Goal: Transaction & Acquisition: Purchase product/service

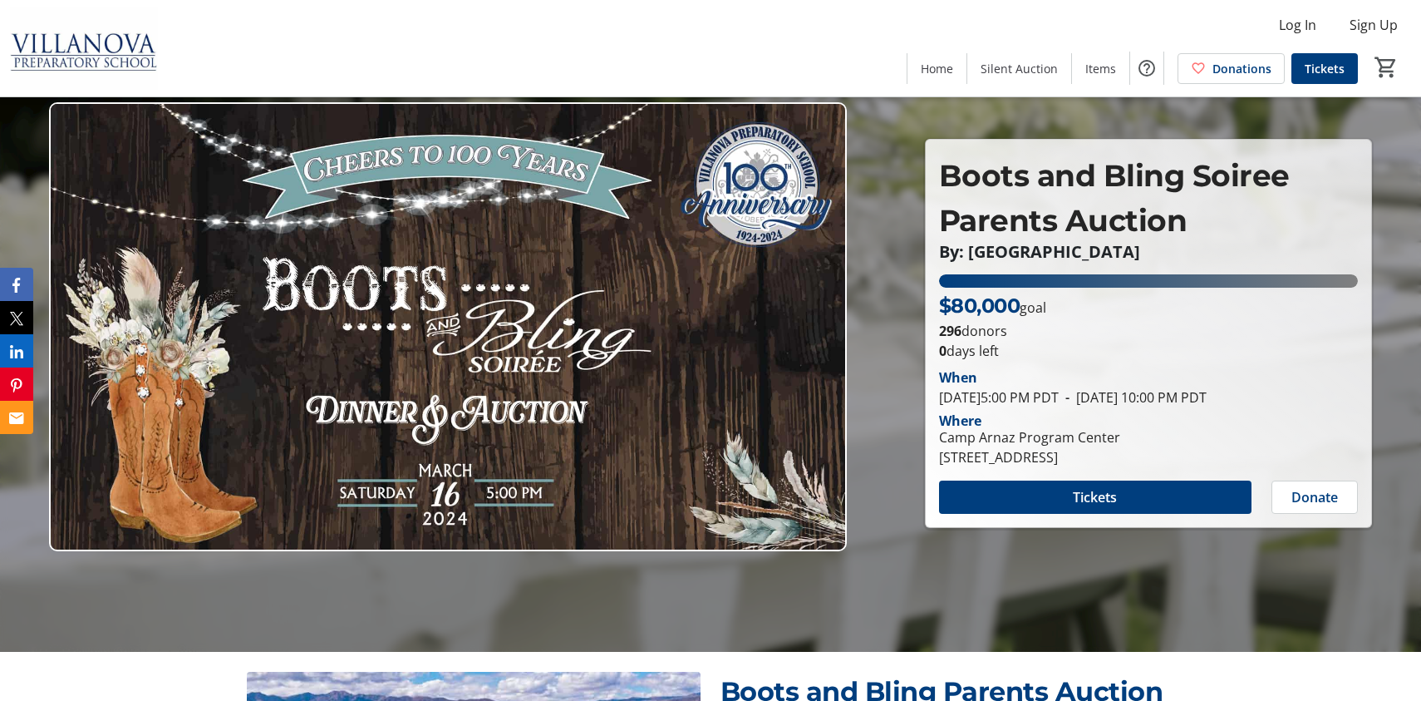
scroll to position [39, 0]
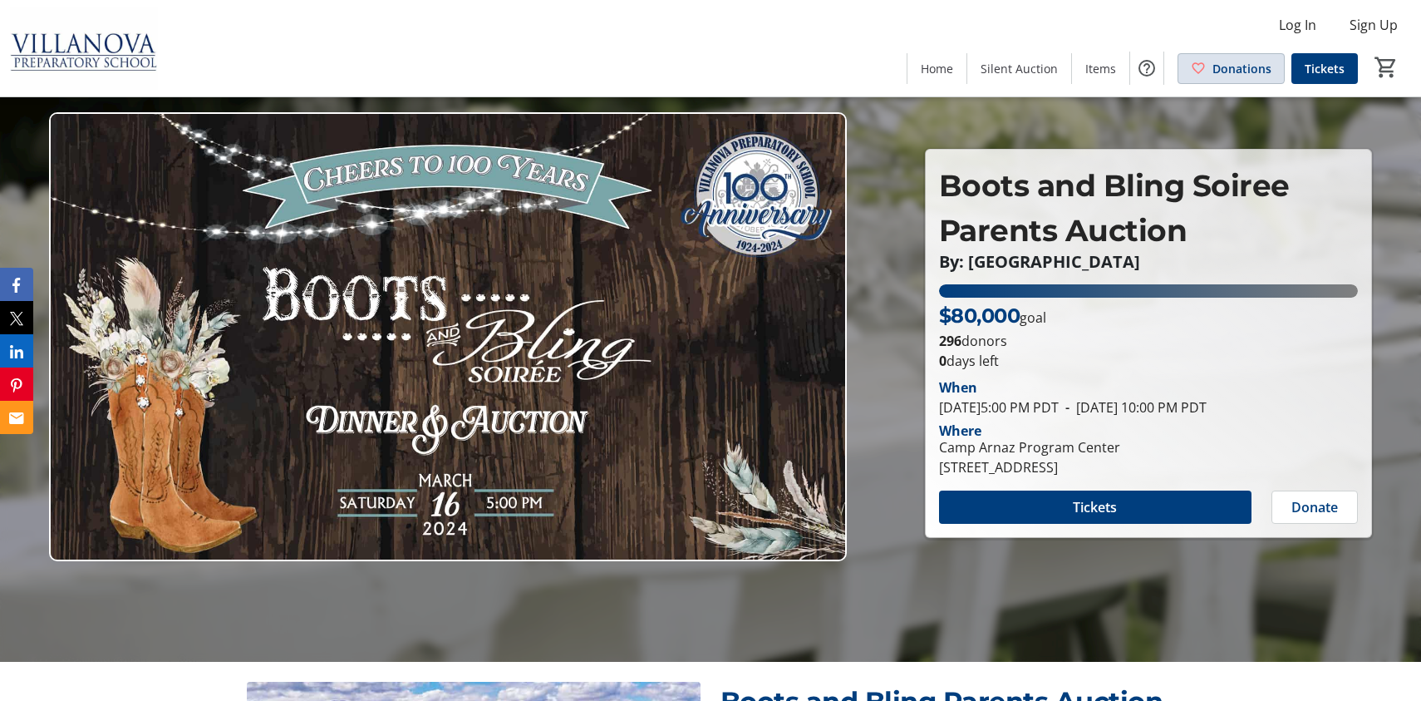
click at [1228, 61] on span "Donations" at bounding box center [1241, 68] width 59 height 17
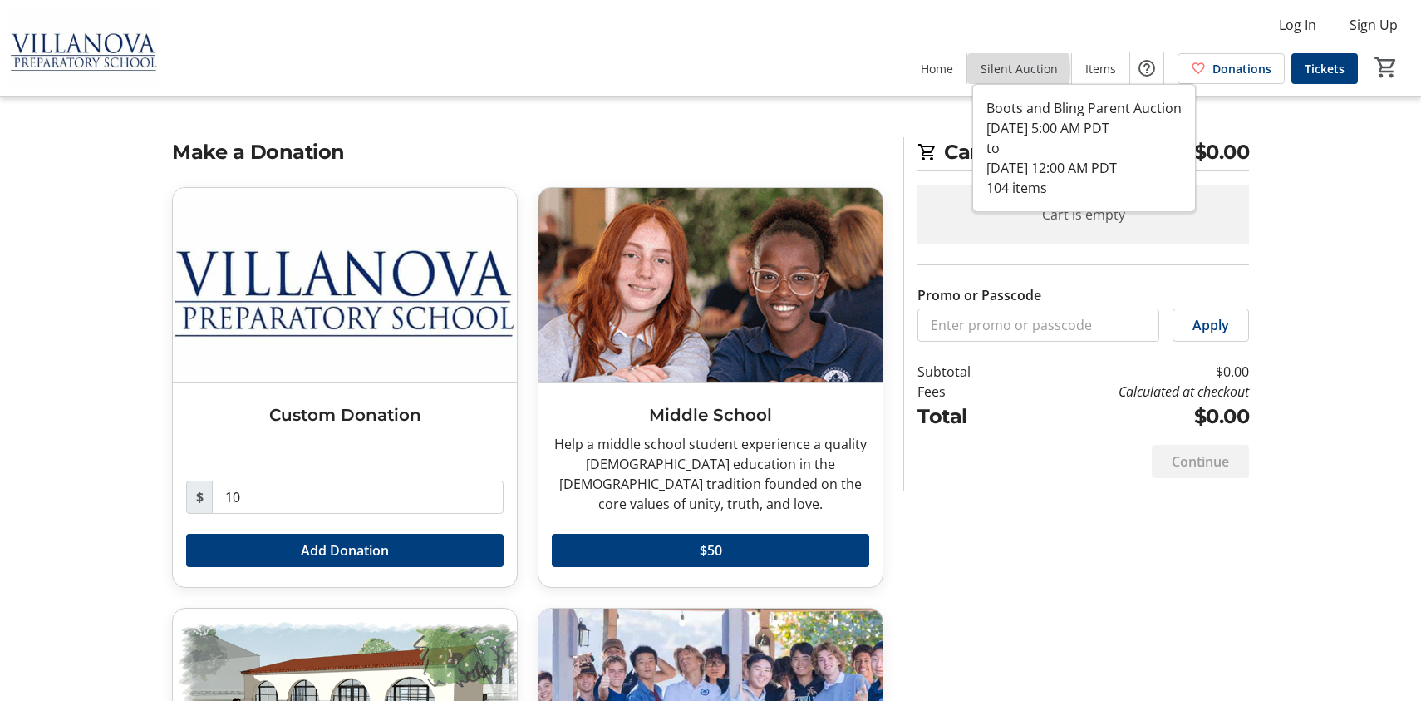
click at [1010, 71] on span "Silent Auction" at bounding box center [1019, 68] width 77 height 17
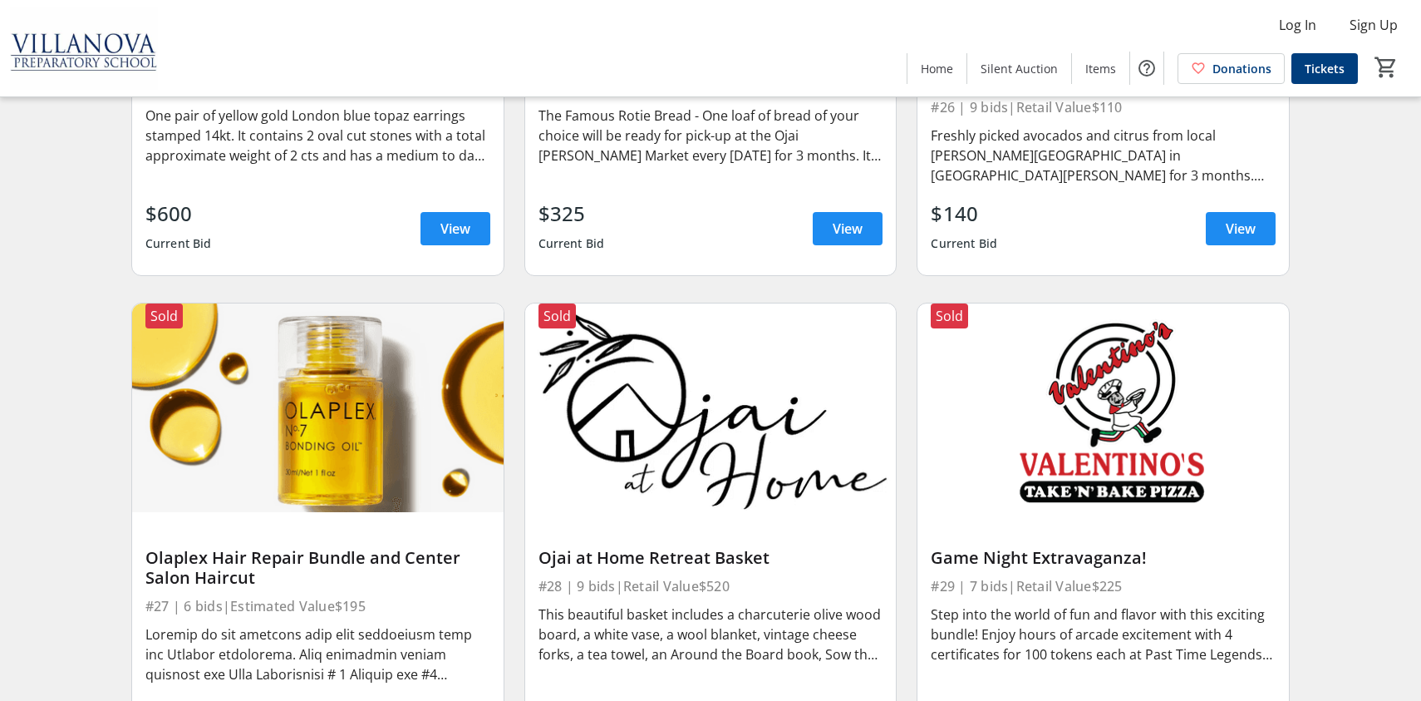
scroll to position [3475, 0]
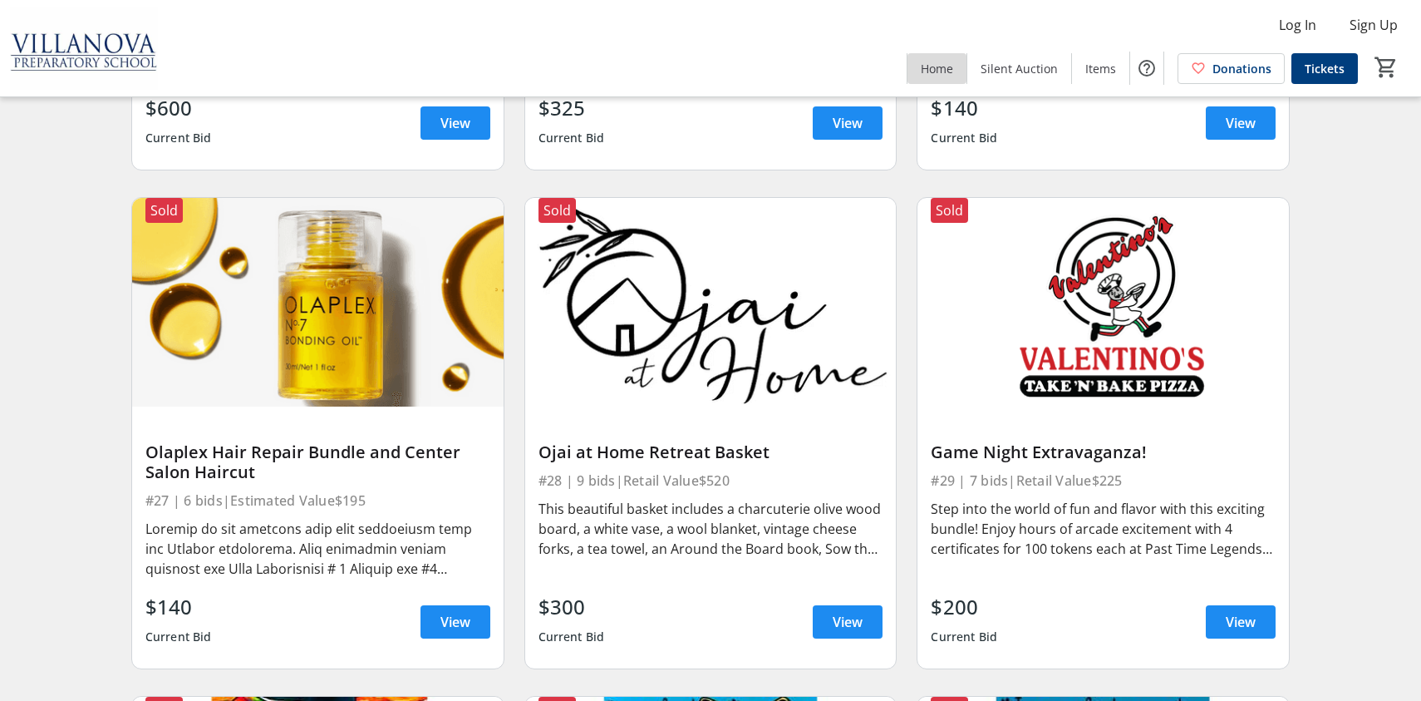
click at [944, 72] on span "Home" at bounding box center [937, 68] width 32 height 17
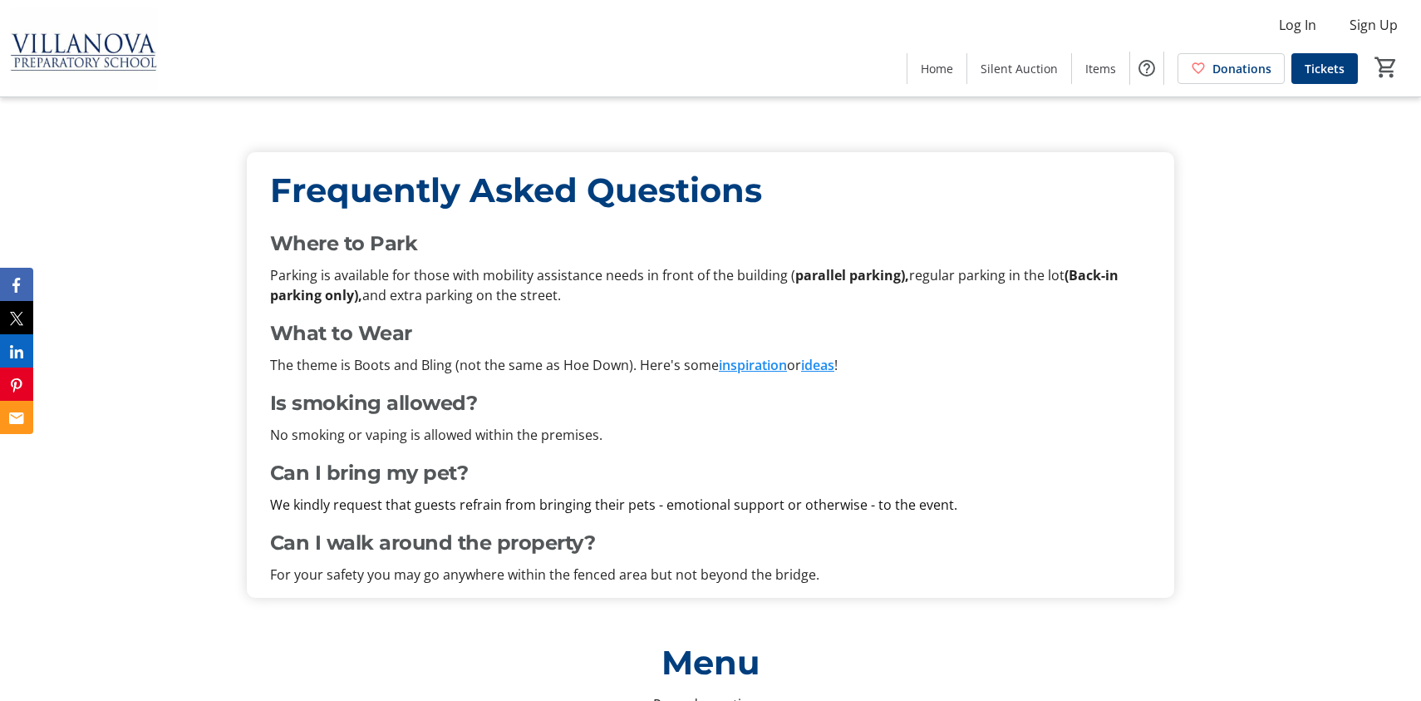
scroll to position [4953, 0]
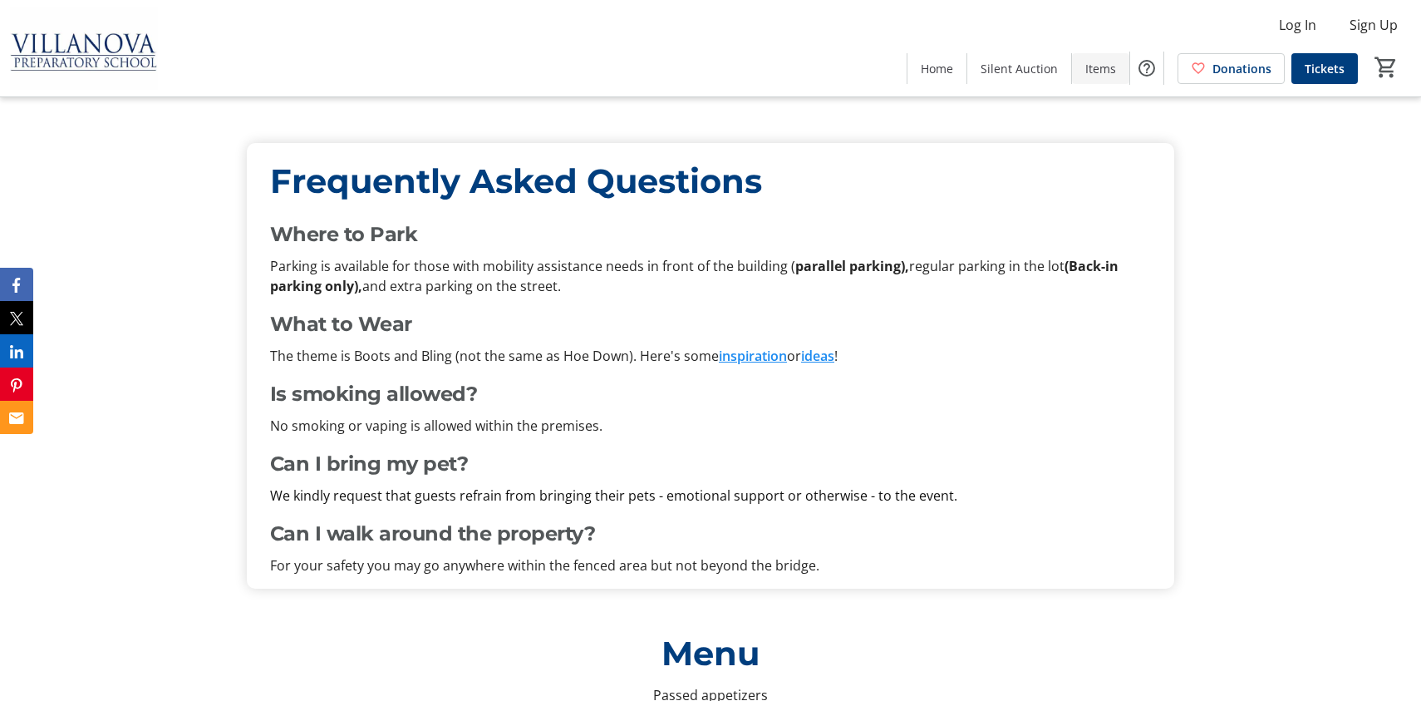
click at [1106, 73] on span "Items" at bounding box center [1100, 68] width 31 height 17
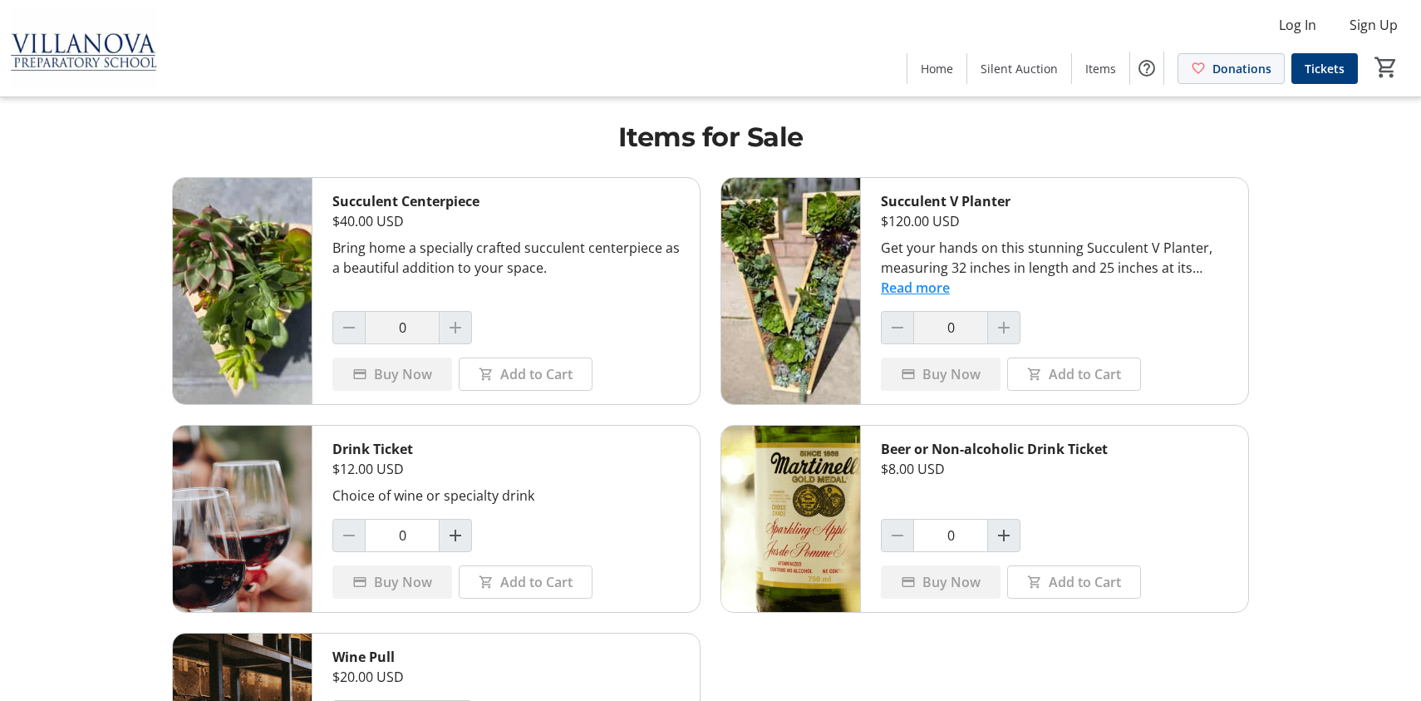
click at [1217, 72] on span "Donations" at bounding box center [1241, 68] width 59 height 17
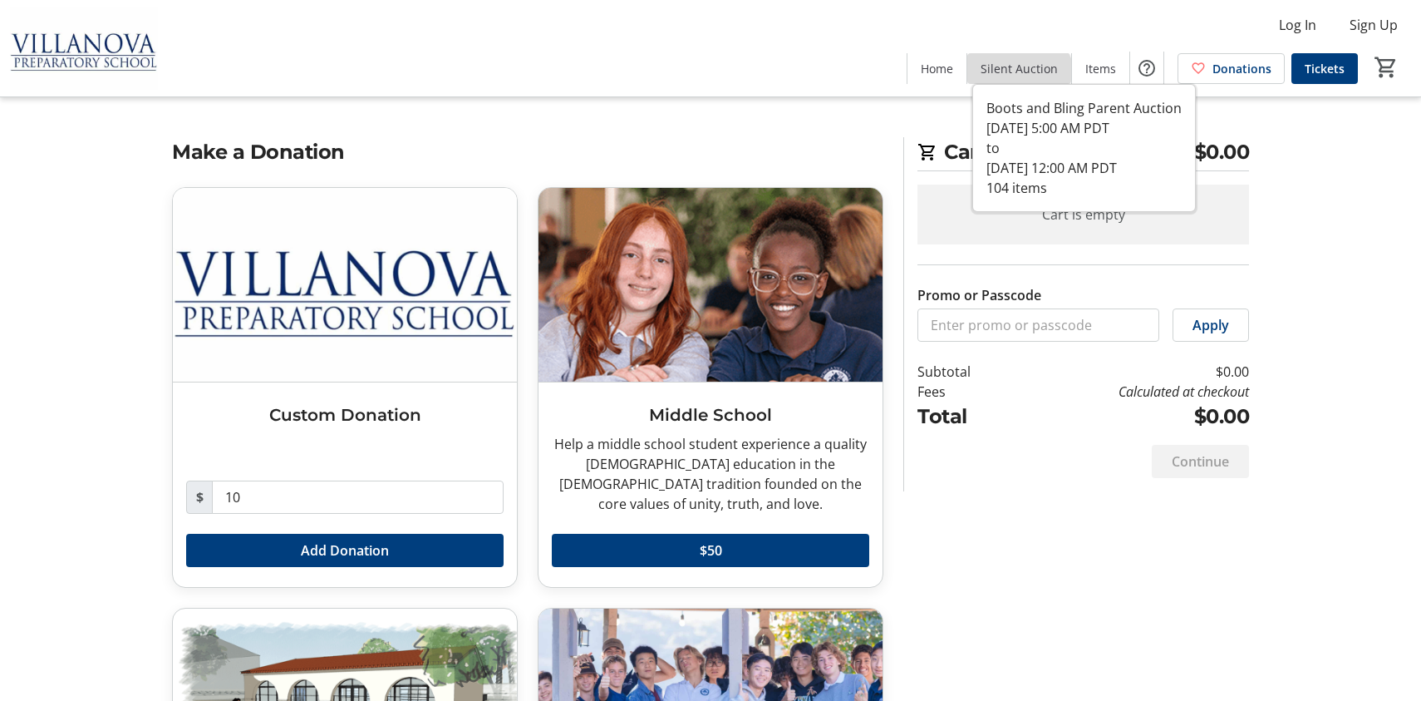
click at [1020, 82] on span at bounding box center [1019, 68] width 104 height 40
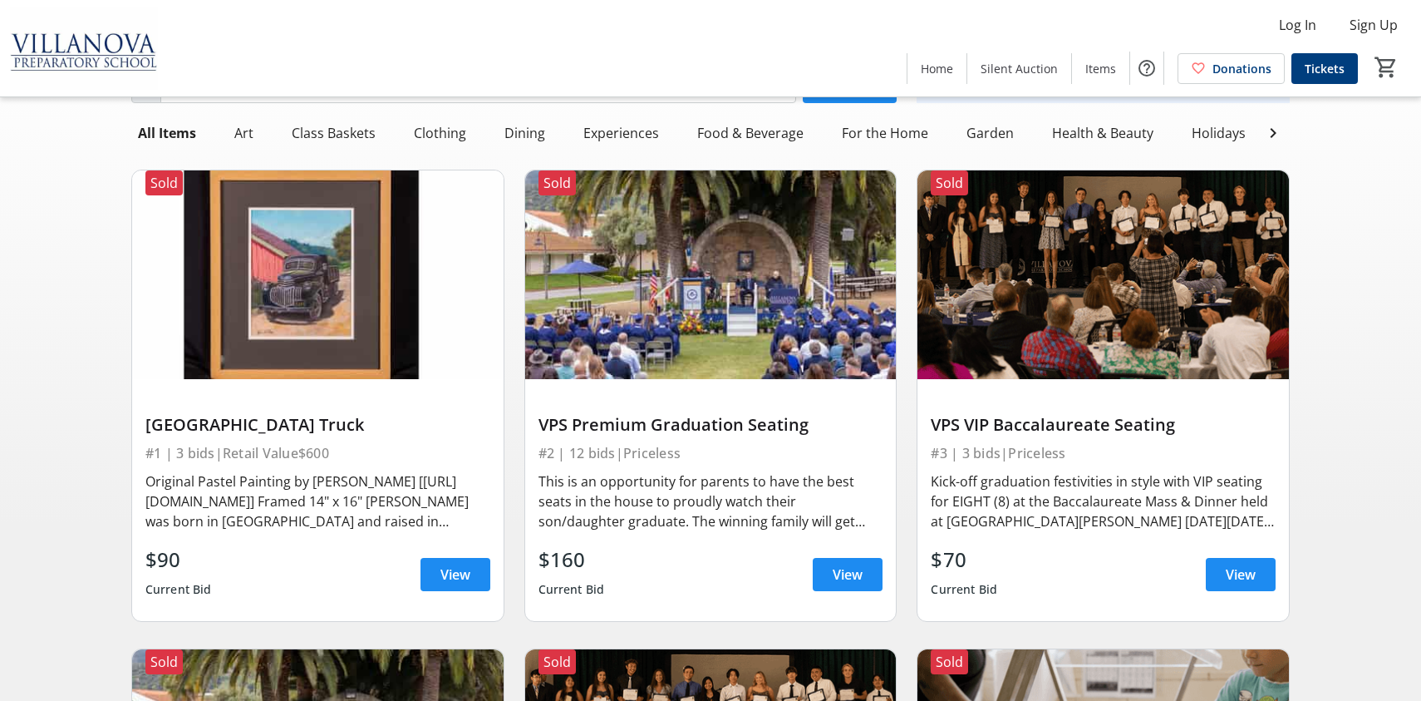
scroll to position [79, 0]
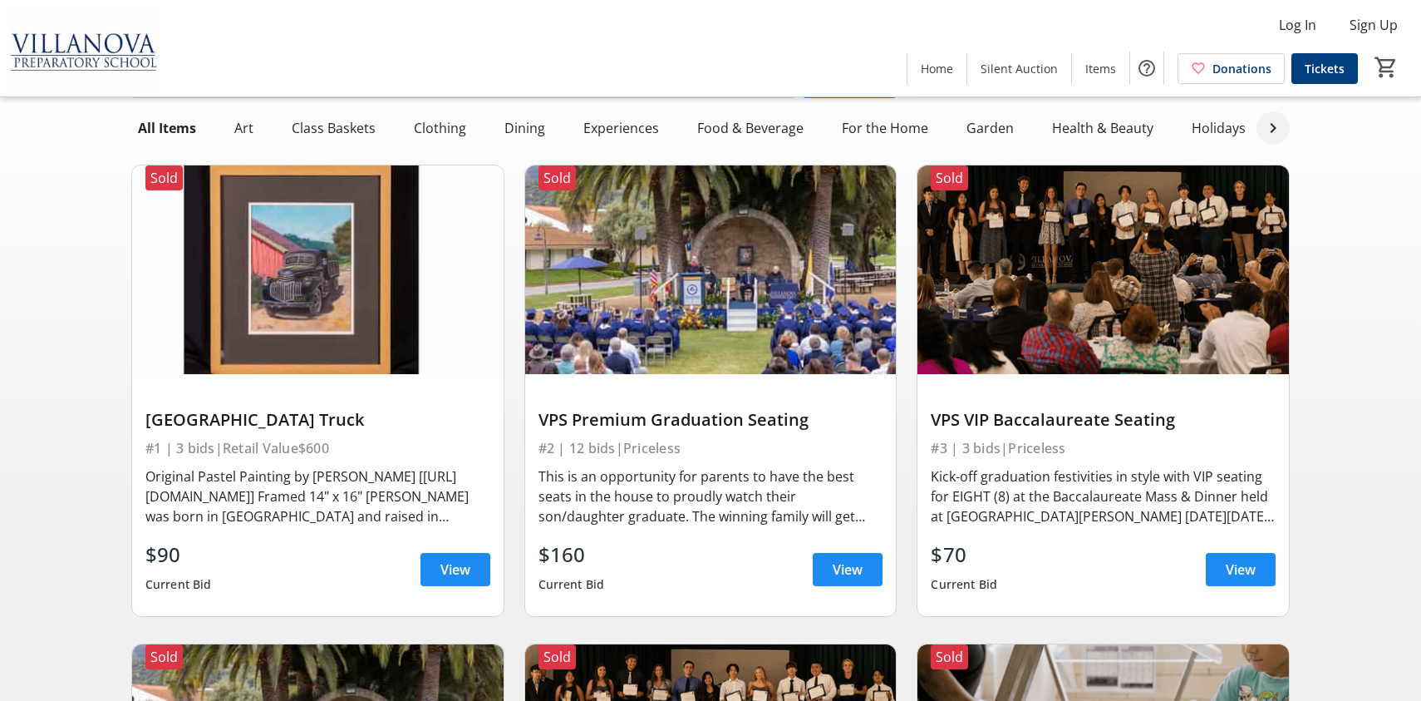
click at [1264, 130] on mat-icon at bounding box center [1273, 128] width 20 height 20
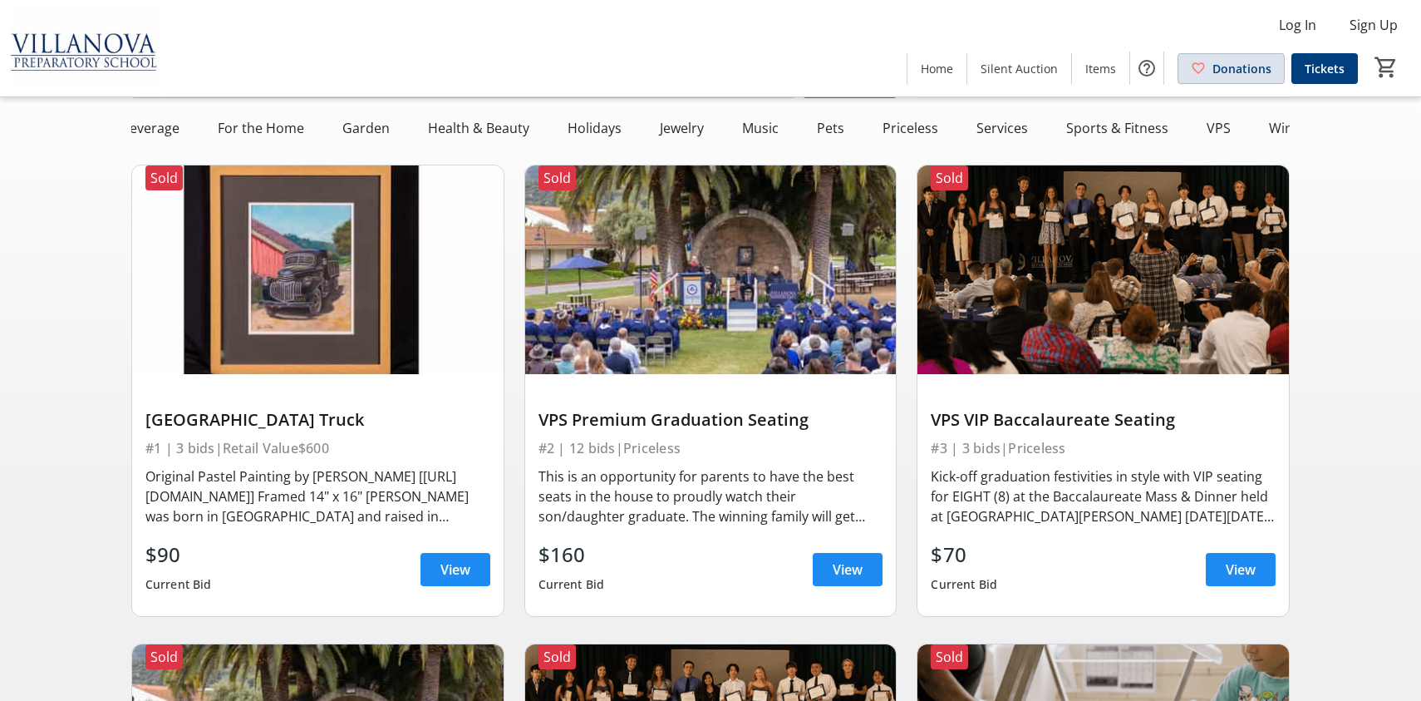
click at [1191, 72] on span at bounding box center [1231, 68] width 106 height 40
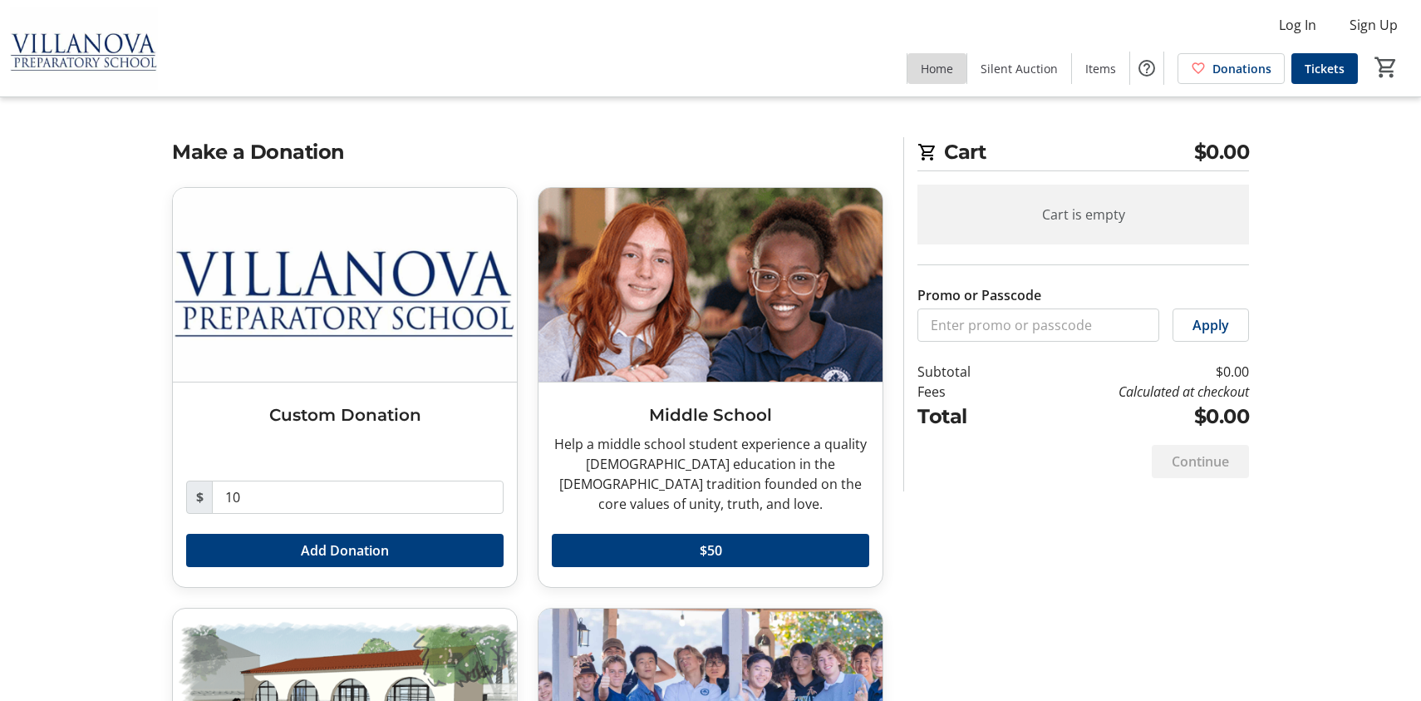
click at [944, 70] on span "Home" at bounding box center [937, 68] width 32 height 17
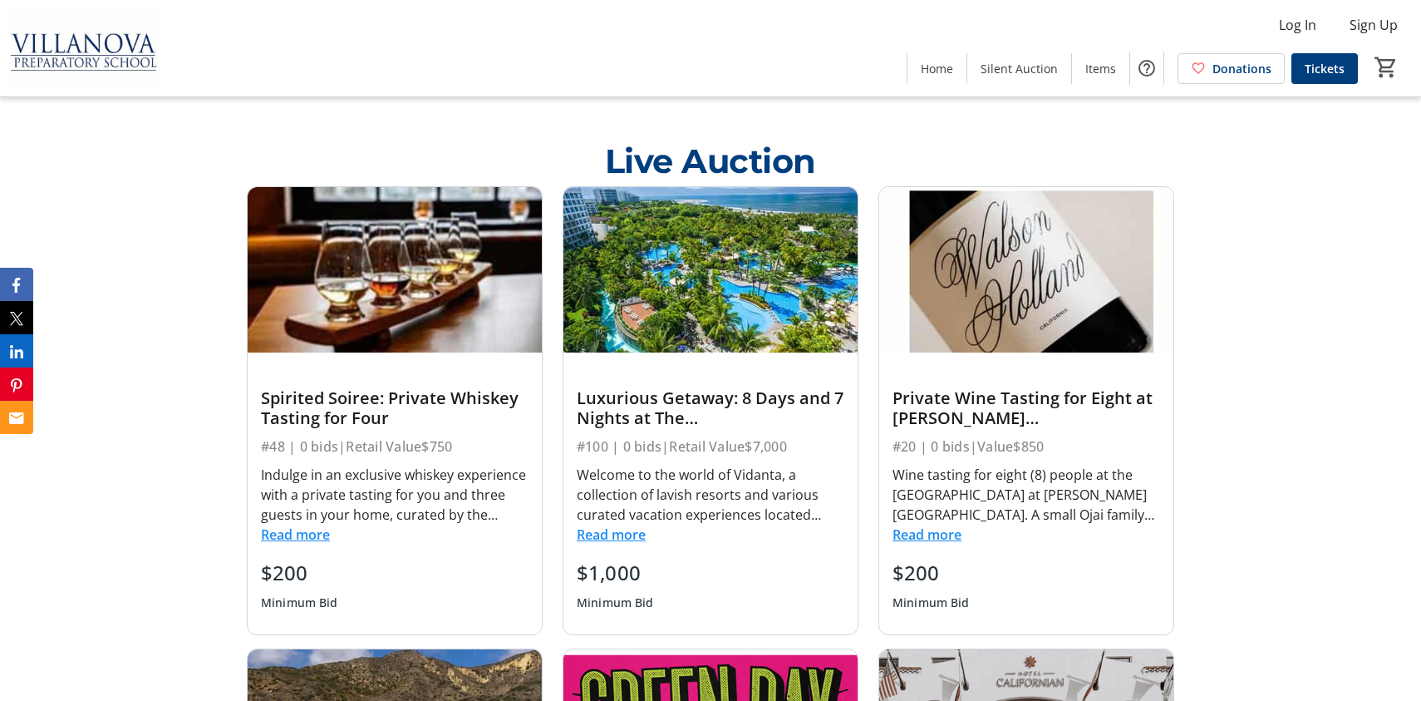
scroll to position [980, 0]
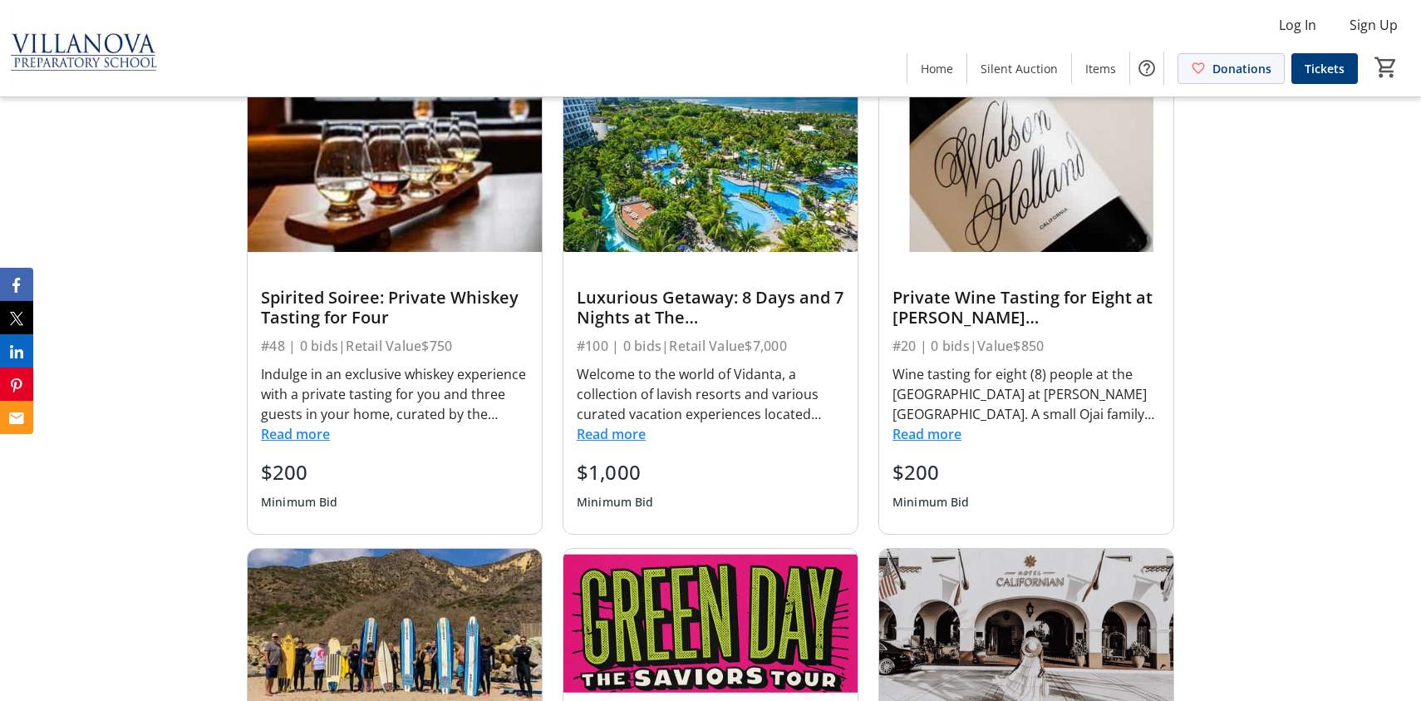
click at [1202, 76] on span at bounding box center [1231, 68] width 106 height 40
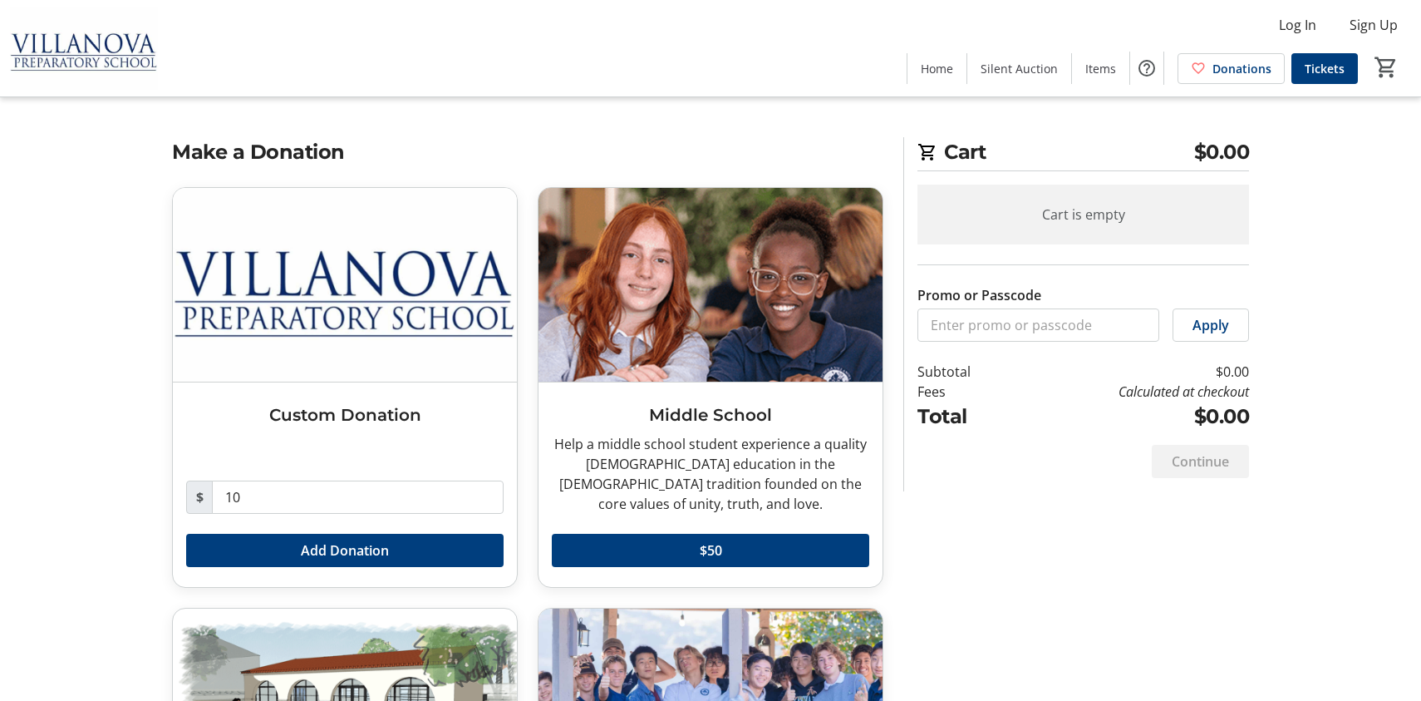
click at [109, 59] on img at bounding box center [84, 48] width 148 height 83
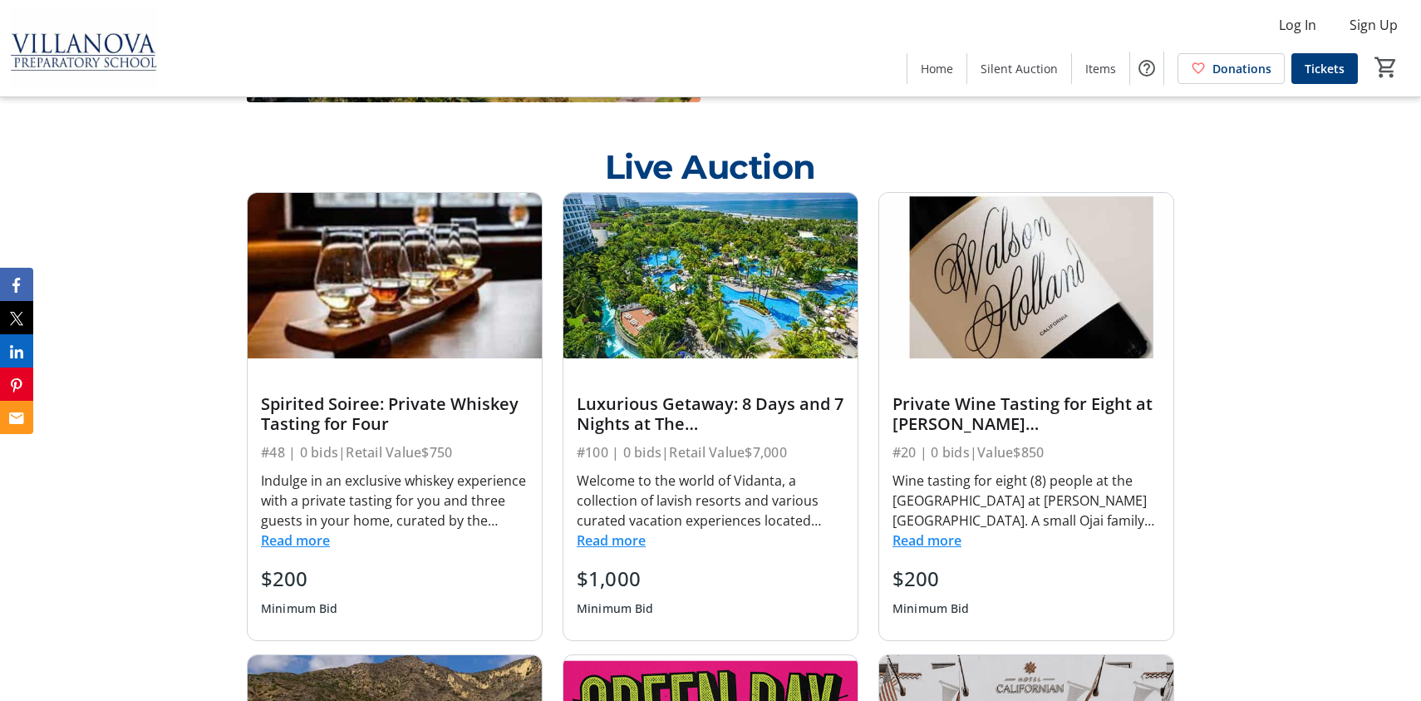
scroll to position [995, 0]
